Goal: Task Accomplishment & Management: Use online tool/utility

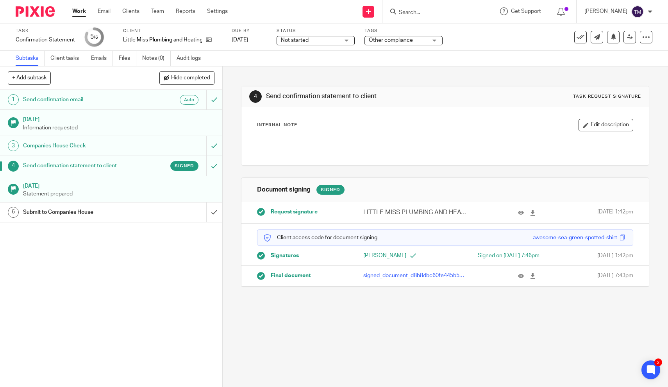
click at [166, 195] on p "Statement prepared" at bounding box center [118, 194] width 191 height 8
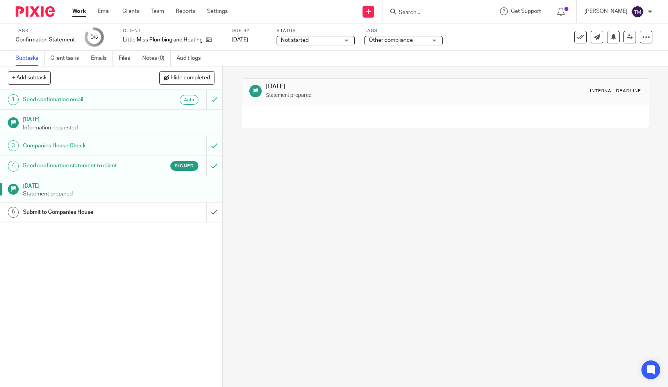
click at [87, 210] on h1 "Submit to Companies House" at bounding box center [81, 212] width 117 height 12
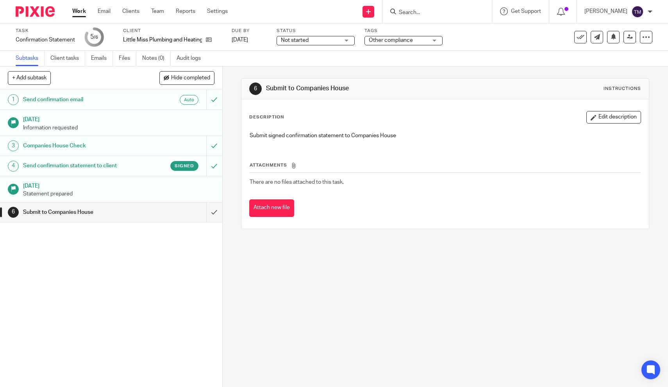
click at [103, 169] on h1 "Send confirmation statement to client" at bounding box center [81, 166] width 117 height 12
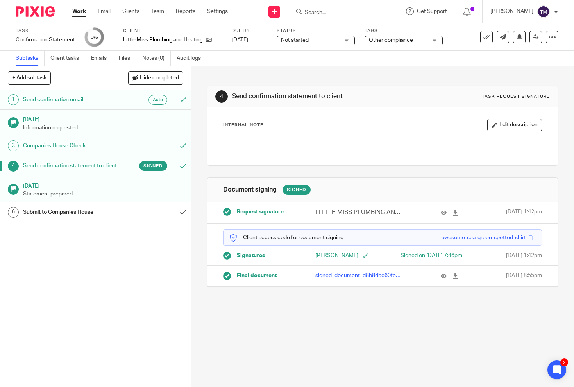
click at [57, 190] on p "Statement prepared" at bounding box center [103, 194] width 160 height 8
click at [78, 190] on p "Statement prepared" at bounding box center [103, 194] width 160 height 8
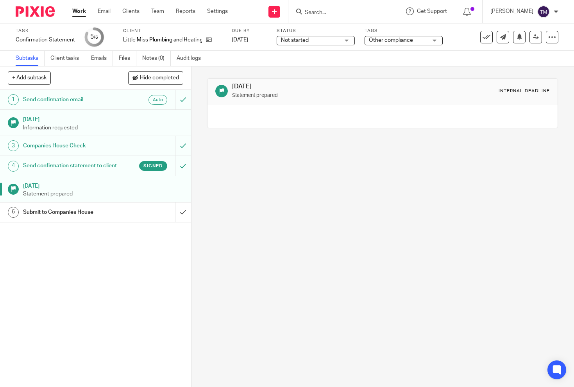
click at [132, 210] on div "Submit to Companies House" at bounding box center [95, 212] width 144 height 12
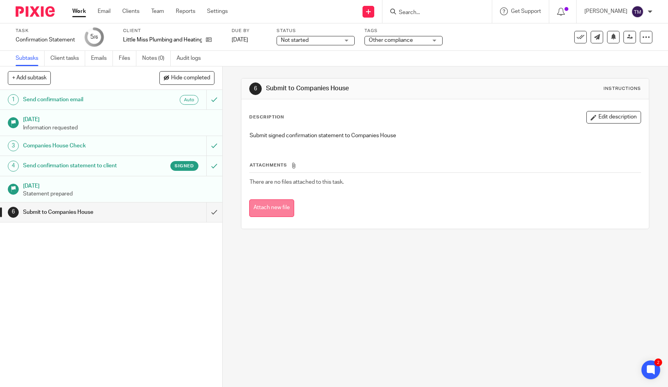
click at [284, 205] on button "Attach new file" at bounding box center [271, 208] width 45 height 18
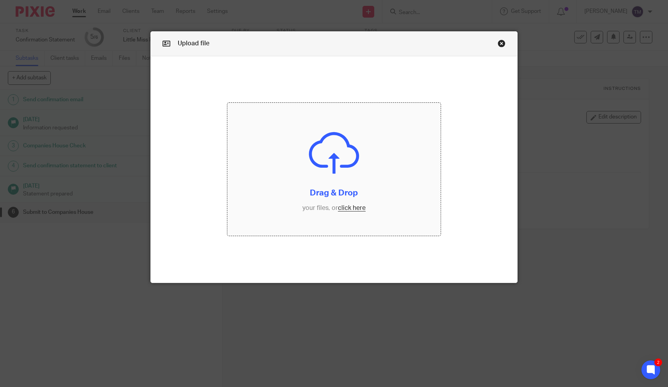
click at [310, 166] on input "file" at bounding box center [333, 169] width 213 height 133
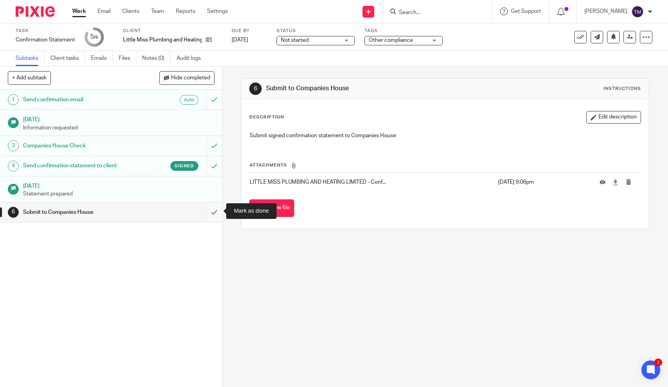
click at [215, 211] on input "submit" at bounding box center [111, 212] width 222 height 20
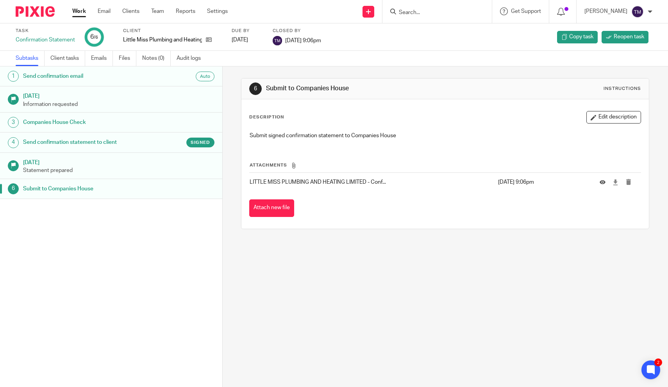
click at [85, 11] on link "Work" at bounding box center [79, 11] width 14 height 8
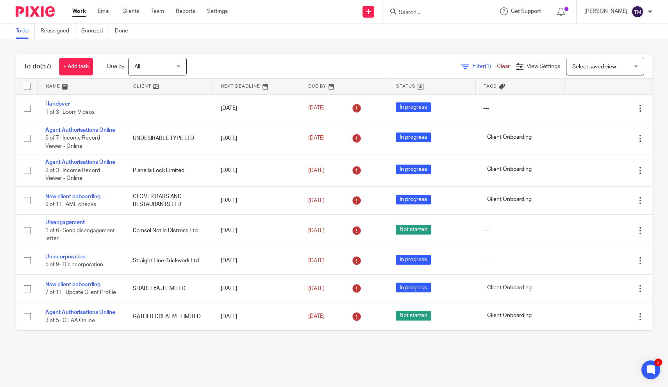
click at [476, 69] on span "Filter (1)" at bounding box center [484, 66] width 25 height 5
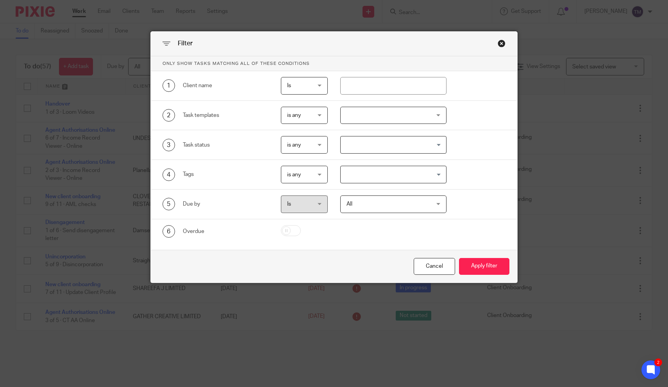
click at [393, 117] on div at bounding box center [393, 116] width 106 height 18
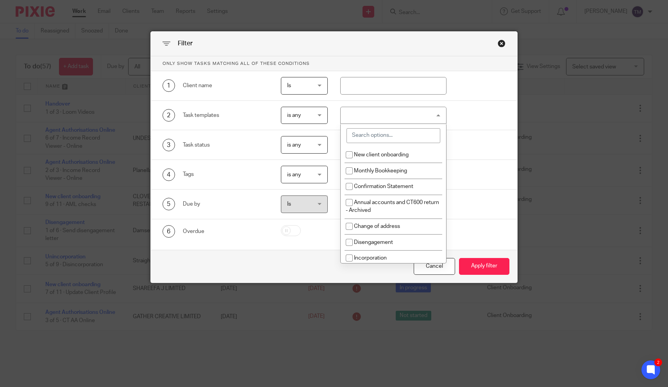
click at [378, 134] on input "search" at bounding box center [393, 135] width 94 height 15
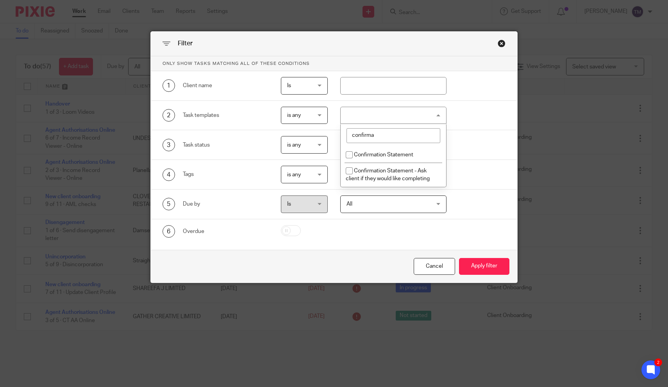
type input "confirma"
drag, startPoint x: 378, startPoint y: 134, endPoint x: 350, endPoint y: 161, distance: 39.2
click at [350, 154] on input "checkbox" at bounding box center [349, 154] width 15 height 15
checkbox input "true"
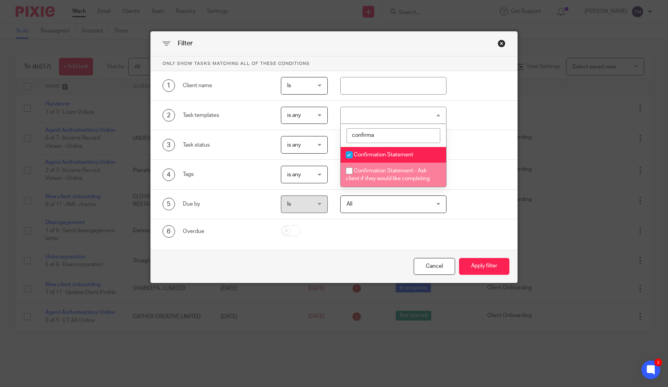
click at [351, 170] on input "checkbox" at bounding box center [349, 170] width 15 height 15
checkbox input "true"
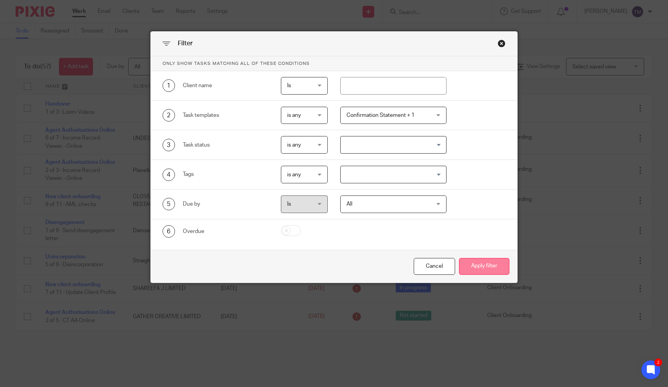
click at [472, 264] on button "Apply filter" at bounding box center [484, 266] width 50 height 17
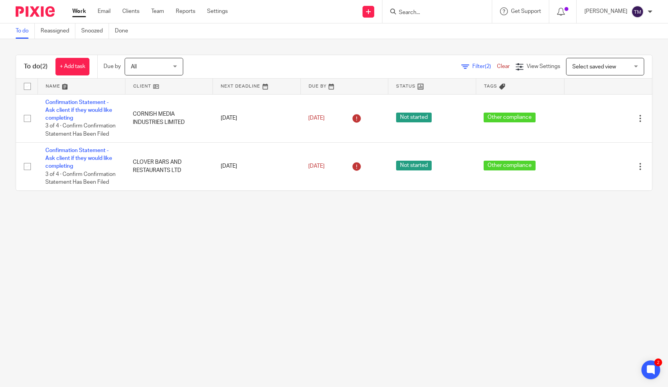
click at [472, 68] on span "Filter (2)" at bounding box center [484, 66] width 25 height 5
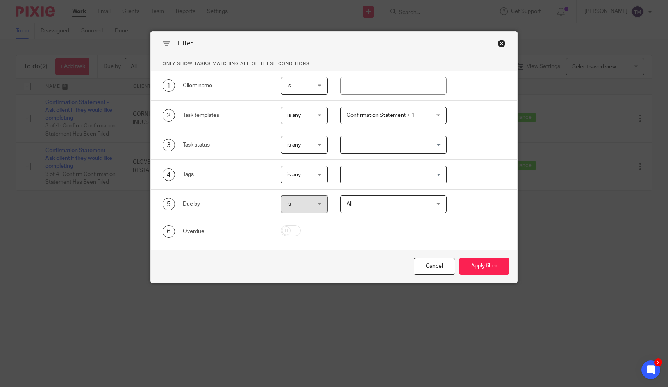
click at [421, 113] on span "Confirmation Statement + 1" at bounding box center [386, 115] width 80 height 16
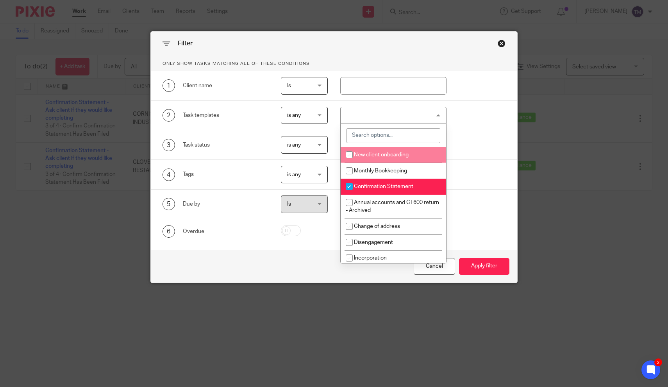
click at [391, 137] on input "search" at bounding box center [393, 135] width 94 height 15
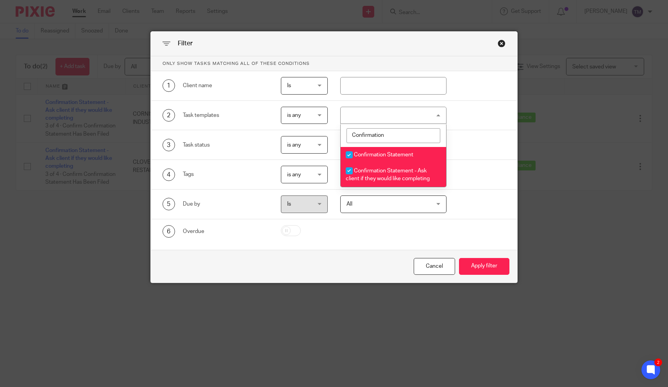
type input "Confirmation"
drag, startPoint x: 389, startPoint y: 150, endPoint x: 350, endPoint y: 153, distance: 39.2
click at [350, 153] on input "checkbox" at bounding box center [349, 154] width 15 height 15
checkbox input "false"
click at [406, 177] on span "Confirmation Statement - Ask client if they would like completing" at bounding box center [388, 175] width 84 height 14
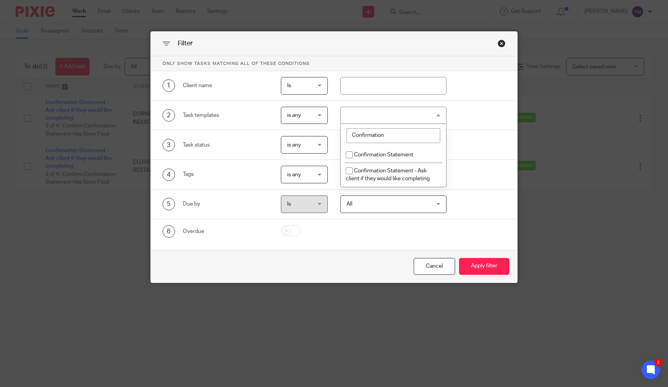
click at [406, 177] on span "Confirmation Statement - Ask client if they would like completing" at bounding box center [388, 175] width 84 height 14
checkbox input "true"
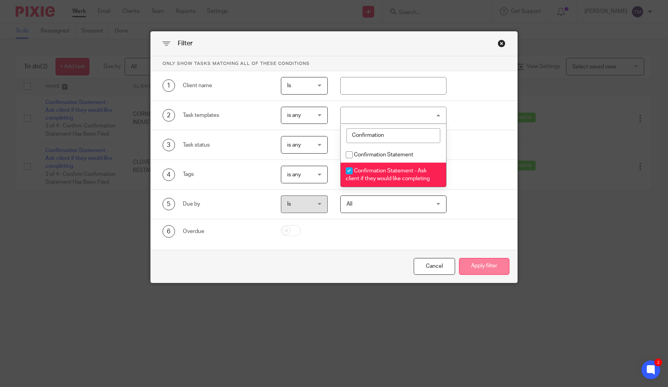
click at [475, 268] on button "Apply filter" at bounding box center [484, 266] width 50 height 17
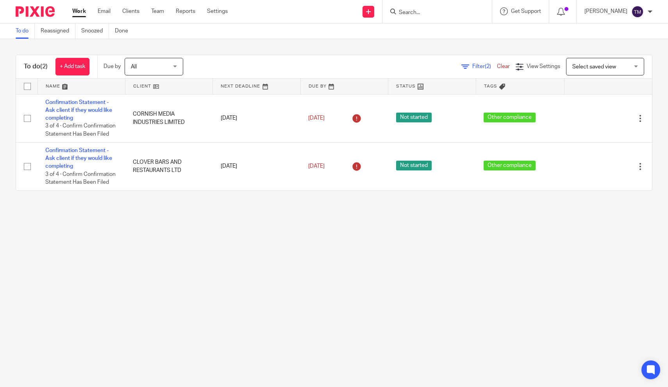
click at [451, 254] on main "To do Reassigned Snoozed Done To do (2) + Add task Due by All All [DATE] [DATE]…" at bounding box center [334, 193] width 668 height 387
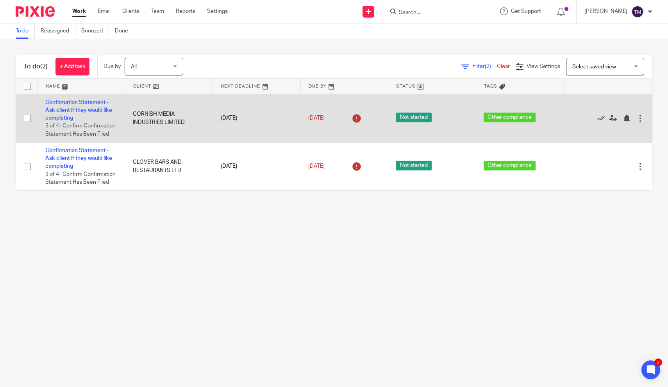
drag, startPoint x: 190, startPoint y: 124, endPoint x: 134, endPoint y: 114, distance: 56.7
click at [134, 114] on td "CORNISH MEDIA INDUSTRIES LIMITED" at bounding box center [168, 118] width 87 height 48
copy td "CORNISH MEDIA INDUSTRIES LIMITED"
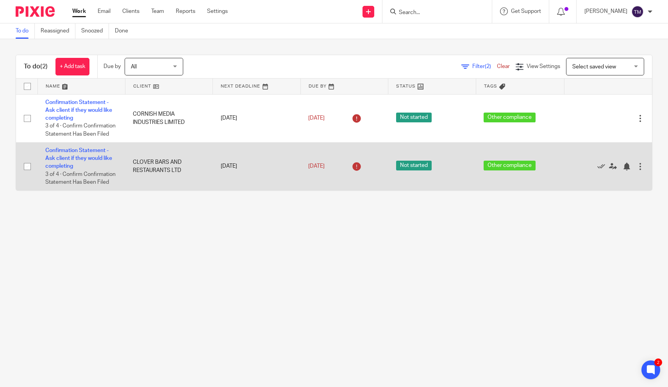
drag, startPoint x: 183, startPoint y: 168, endPoint x: 132, endPoint y: 160, distance: 51.4
click at [132, 160] on td "CLOVER BARS AND RESTAURANTS LTD" at bounding box center [168, 166] width 87 height 48
copy td "CLOVER BARS AND RESTAURANTS LTD"
